Goal: Task Accomplishment & Management: Manage account settings

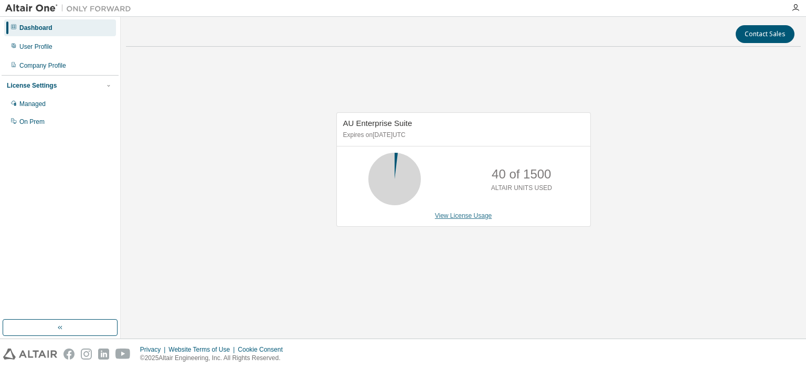
click at [456, 216] on link "View License Usage" at bounding box center [463, 215] width 57 height 7
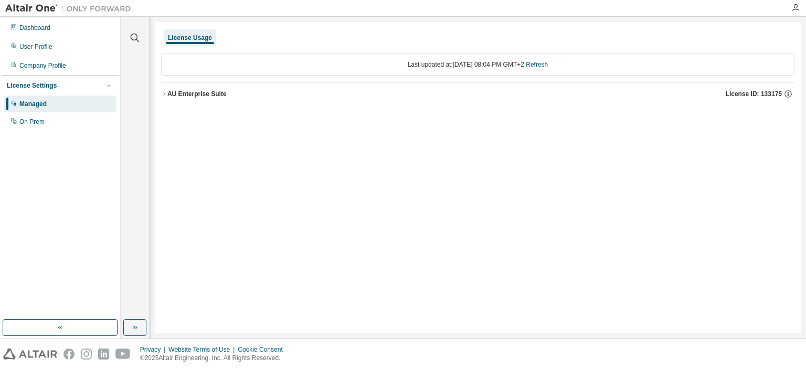
click at [164, 94] on icon "button" at bounding box center [164, 94] width 6 height 6
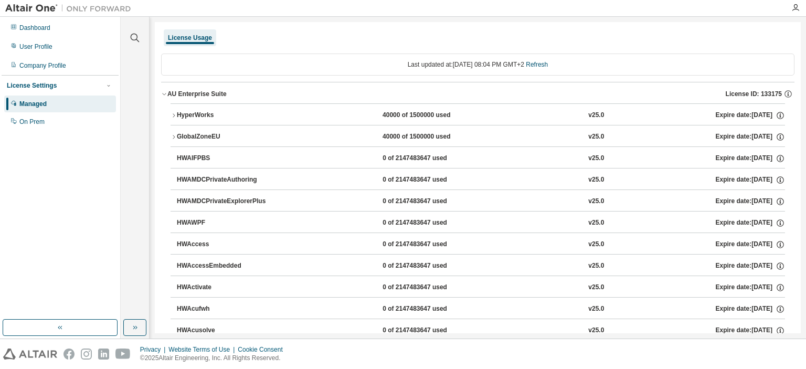
click at [165, 98] on button "AU Enterprise Suite License ID: 133175" at bounding box center [478, 93] width 634 height 23
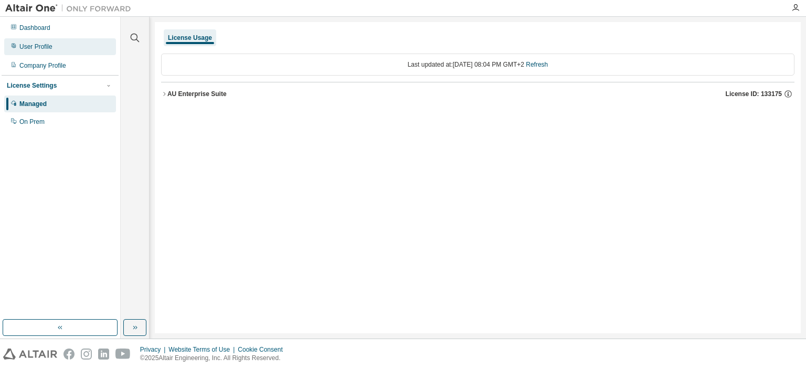
click at [56, 47] on div "User Profile" at bounding box center [60, 46] width 112 height 17
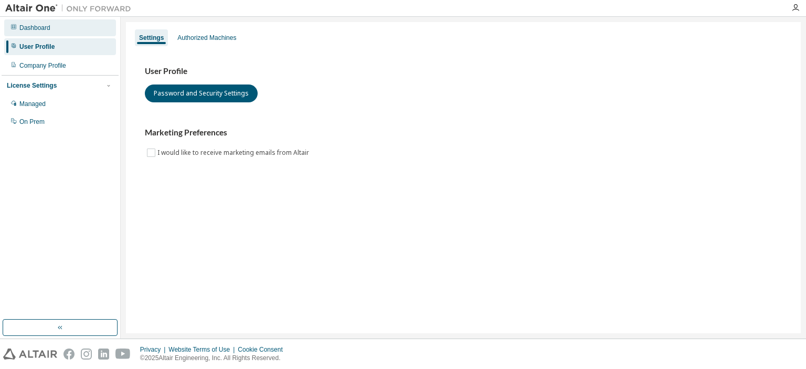
click at [54, 26] on div "Dashboard" at bounding box center [60, 27] width 112 height 17
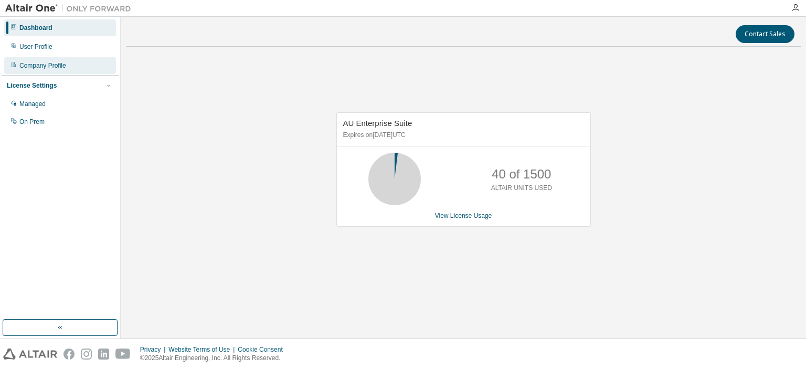
click at [38, 65] on div "Company Profile" at bounding box center [42, 65] width 47 height 8
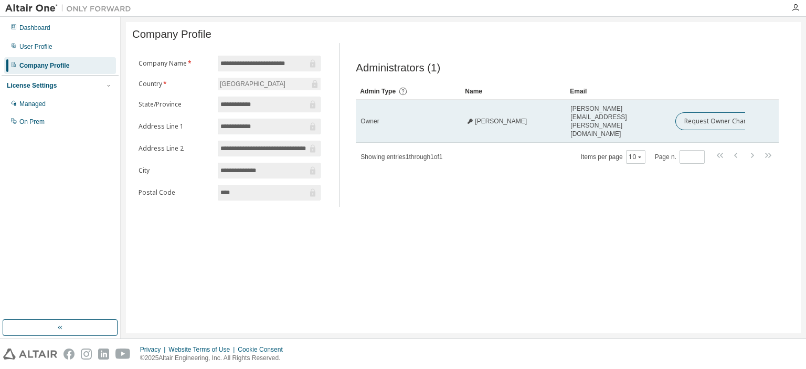
drag, startPoint x: 668, startPoint y: 118, endPoint x: 648, endPoint y: 120, distance: 19.5
click at [648, 120] on td "Clive.Hands@mandela.ac.za" at bounding box center [618, 121] width 105 height 43
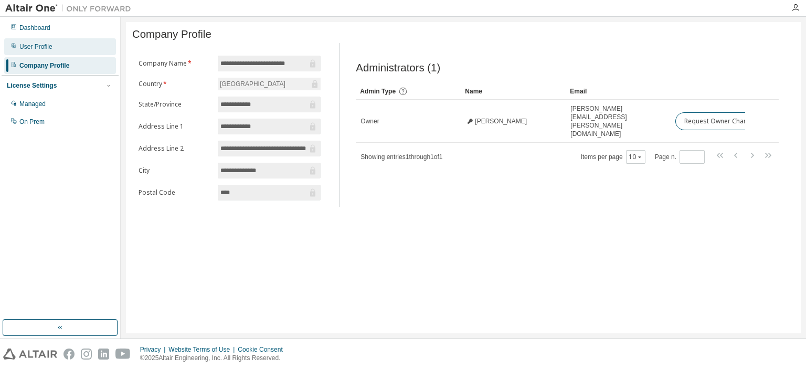
click at [52, 47] on div "User Profile" at bounding box center [60, 46] width 112 height 17
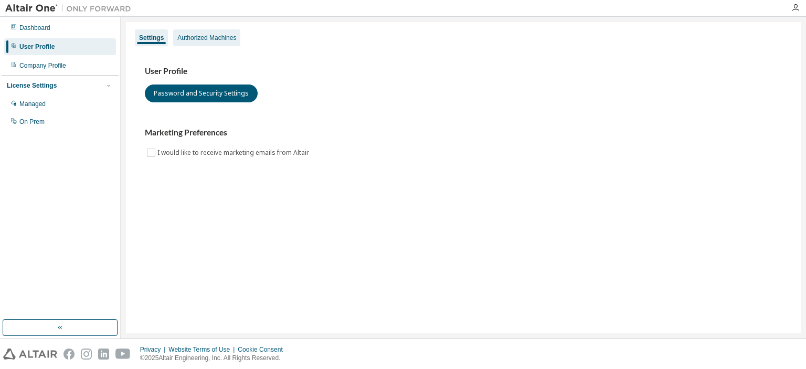
click at [223, 41] on div "Authorized Machines" at bounding box center [206, 38] width 59 height 8
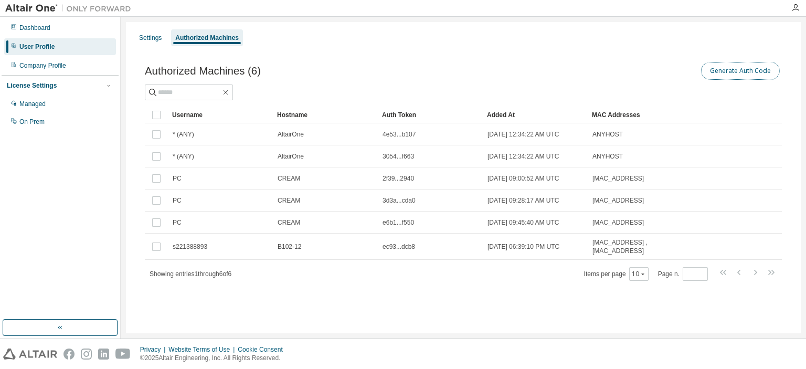
click at [732, 74] on button "Generate Auth Code" at bounding box center [740, 71] width 79 height 18
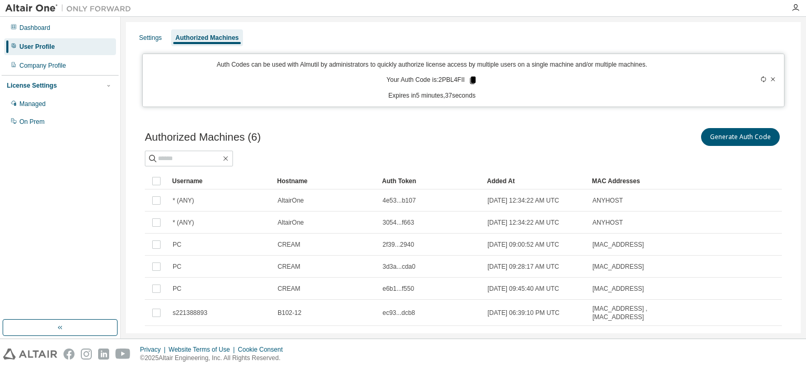
click at [470, 80] on icon at bounding box center [473, 80] width 6 height 7
click at [413, 98] on div "Auth Code copied to clipboard" at bounding box center [431, 96] width 85 height 10
click at [351, 93] on p "Expires in 3 minutes, 38 seconds" at bounding box center [432, 95] width 566 height 9
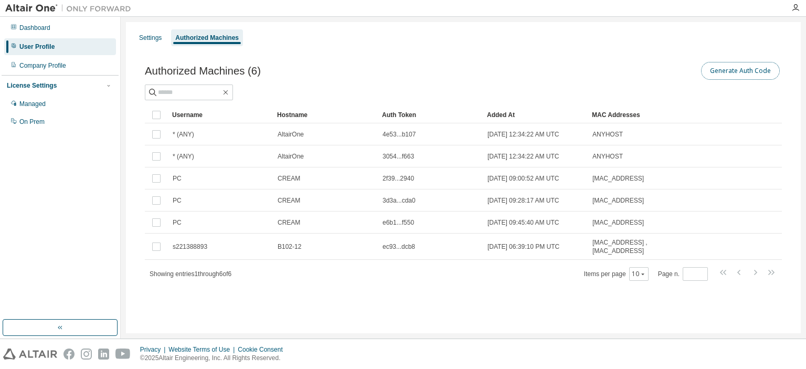
click at [732, 65] on button "Generate Auth Code" at bounding box center [740, 71] width 79 height 18
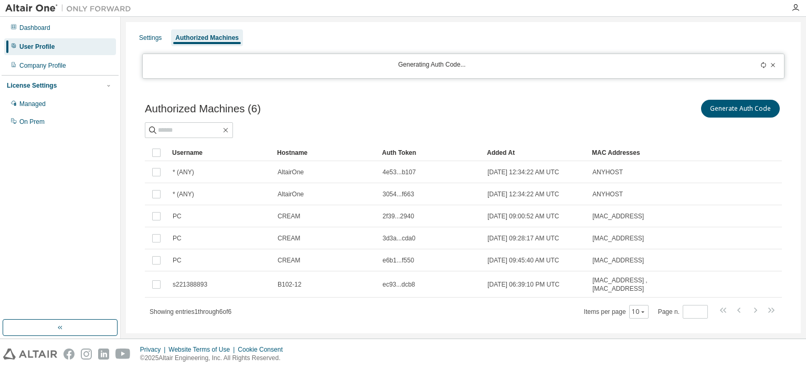
click at [761, 64] on icon at bounding box center [764, 65] width 6 height 6
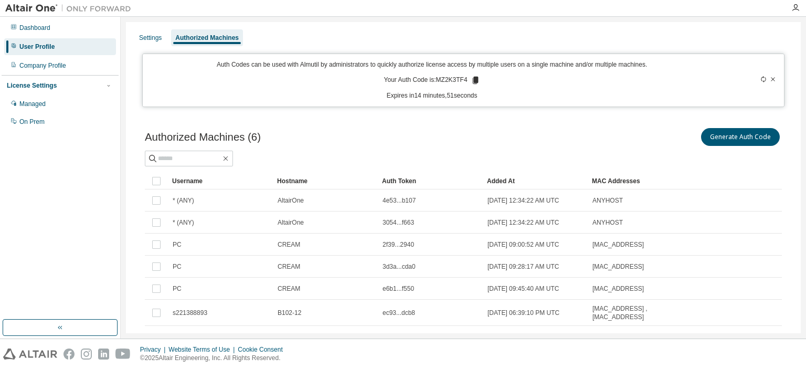
click at [472, 79] on icon at bounding box center [475, 80] width 6 height 7
